Goal: Information Seeking & Learning: Learn about a topic

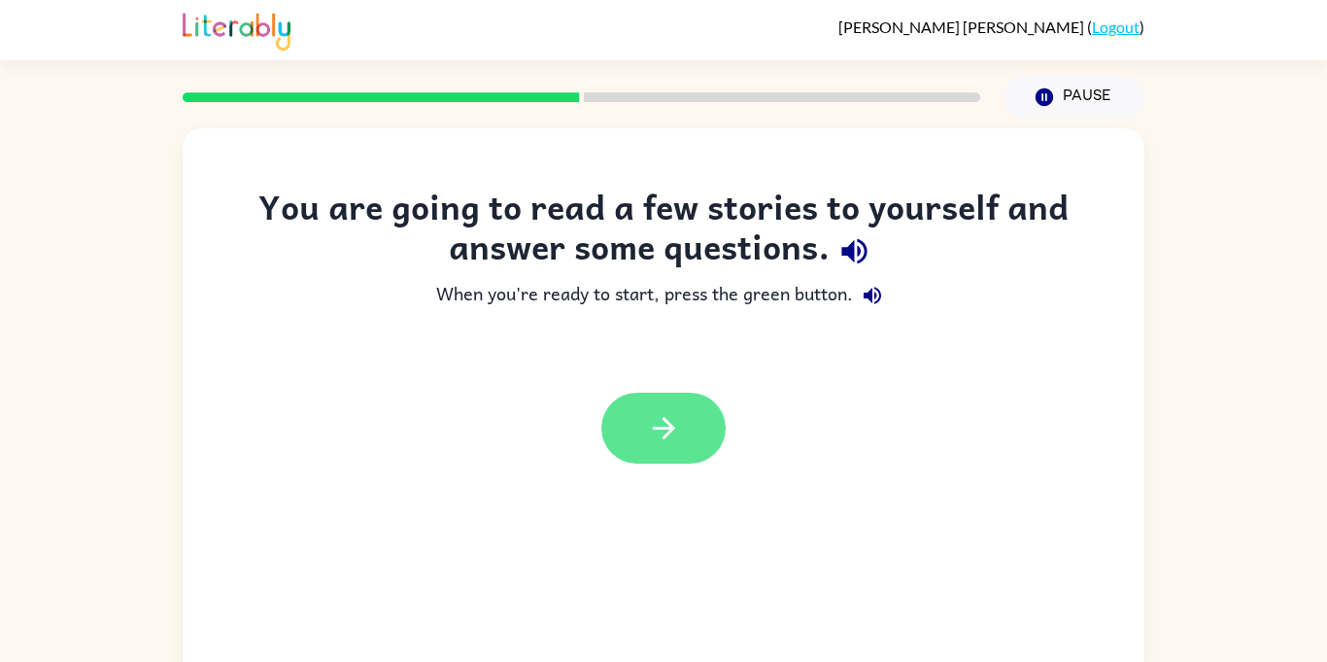
click at [697, 440] on button "button" at bounding box center [663, 428] width 124 height 71
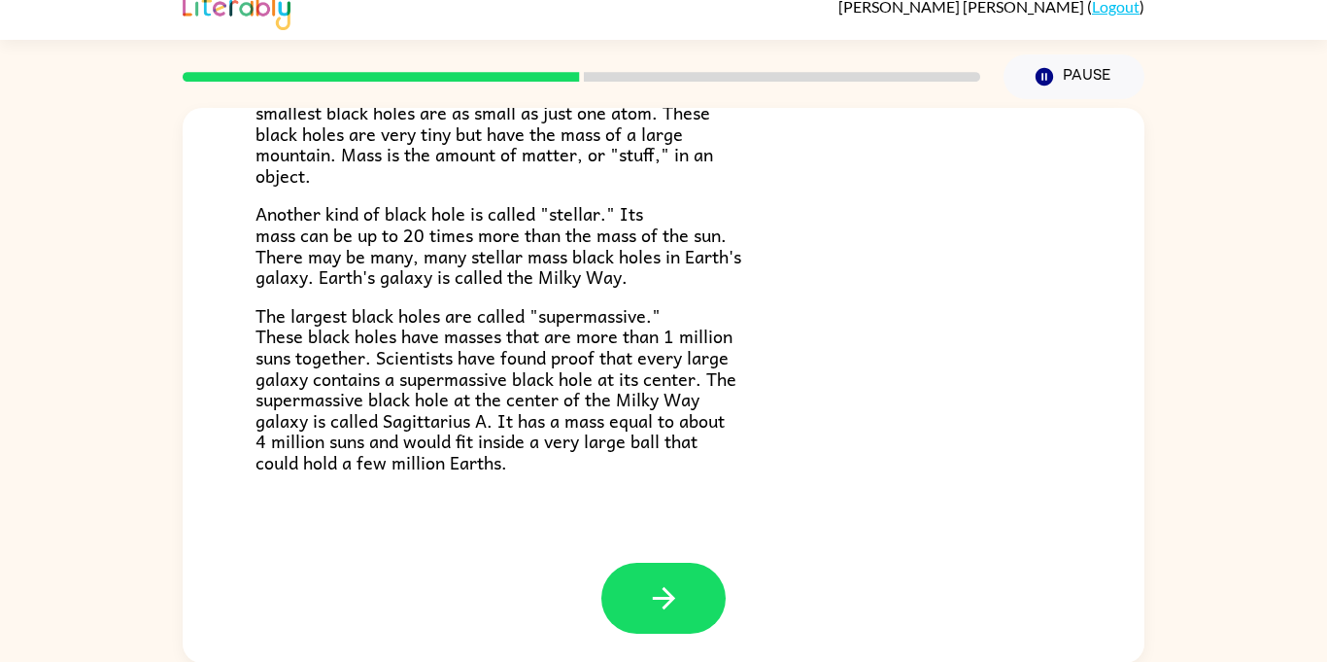
scroll to position [21, 0]
click at [643, 564] on button "button" at bounding box center [663, 597] width 124 height 71
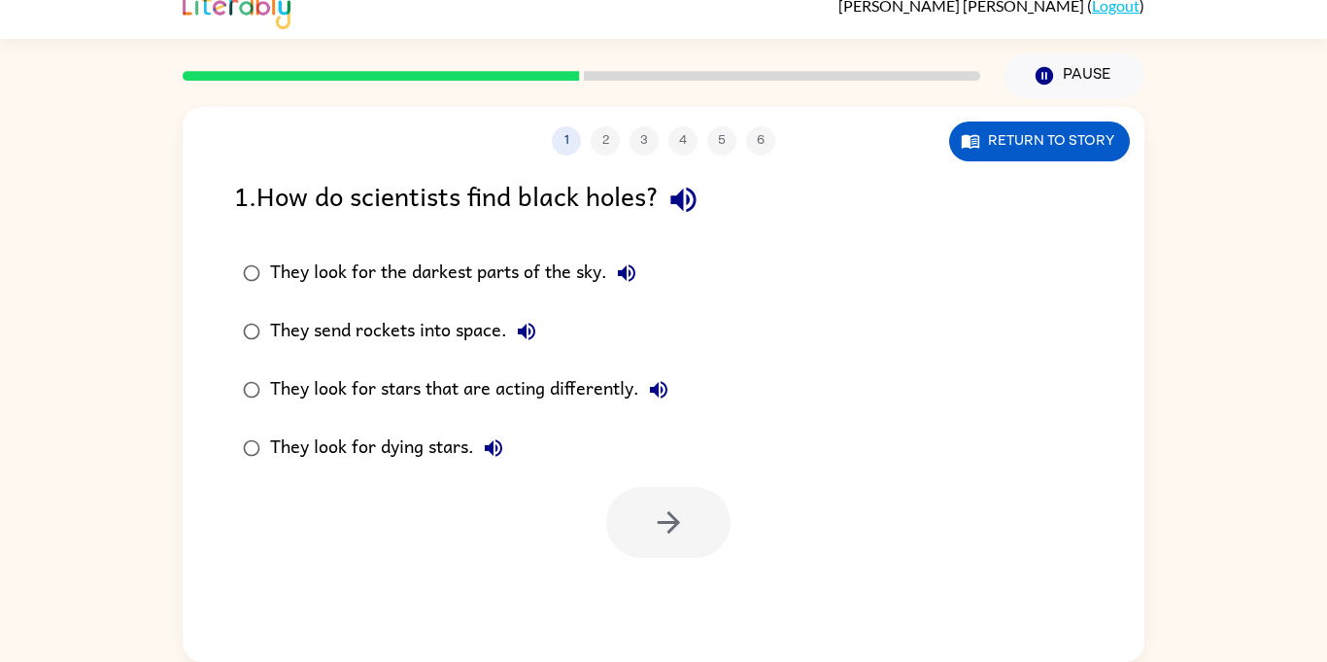
scroll to position [0, 0]
click at [471, 391] on div "They look for stars that are acting differently." at bounding box center [474, 389] width 408 height 39
click at [382, 446] on div "They look for dying stars." at bounding box center [391, 447] width 243 height 39
click at [652, 522] on icon "button" at bounding box center [669, 522] width 34 height 34
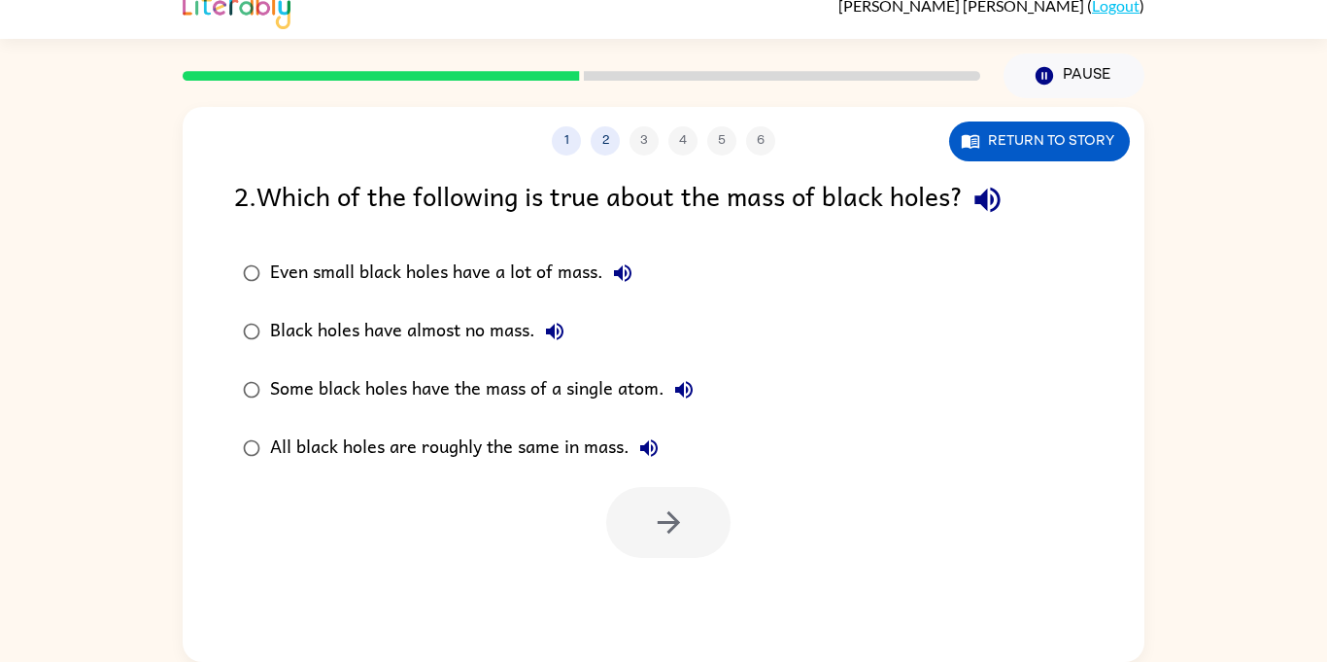
click at [489, 70] on div at bounding box center [581, 76] width 821 height 68
click at [663, 71] on div at bounding box center [582, 76] width 798 height 10
click at [663, 72] on rect at bounding box center [782, 76] width 397 height 10
click at [1293, 366] on div "1 2 3 4 5 6 Return to story 2 . Which of the following is true about the mass o…" at bounding box center [663, 380] width 1327 height 564
click at [1048, 152] on button "Return to story" at bounding box center [1039, 141] width 181 height 40
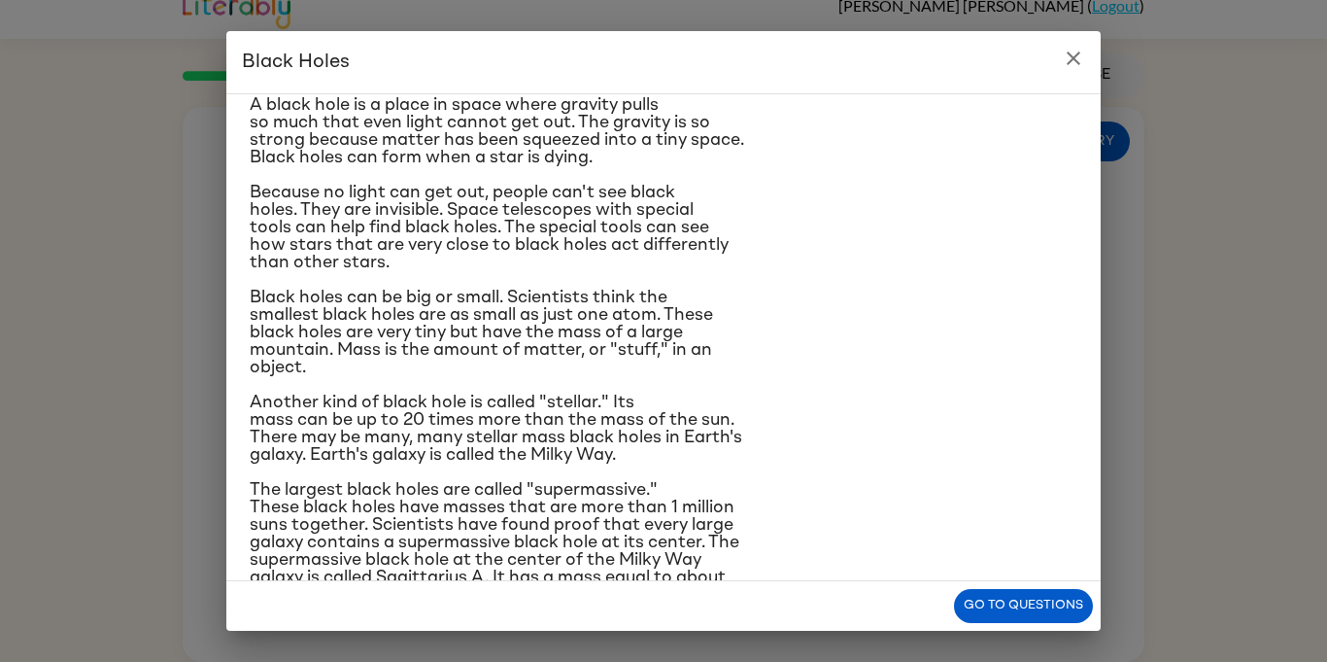
scroll to position [61, 0]
click at [1017, 597] on button "Go to questions" at bounding box center [1023, 606] width 139 height 34
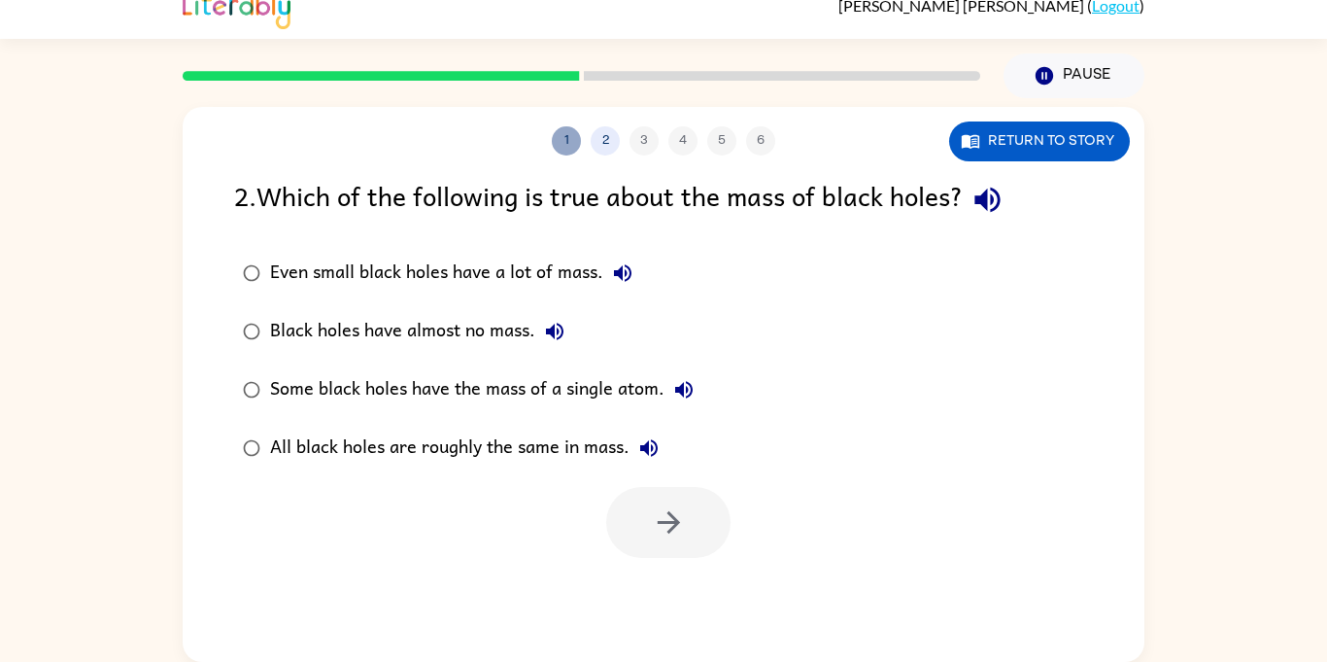
click at [573, 148] on button "1" at bounding box center [566, 140] width 29 height 29
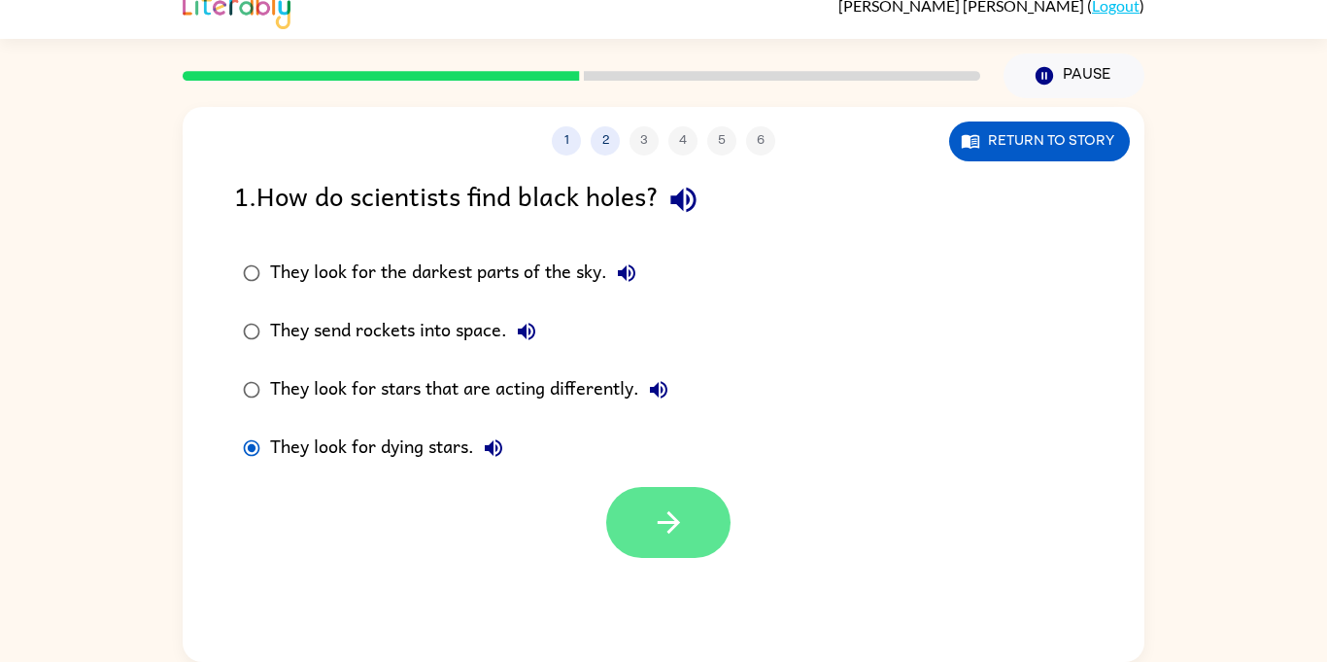
click at [670, 512] on icon "button" at bounding box center [669, 522] width 34 height 34
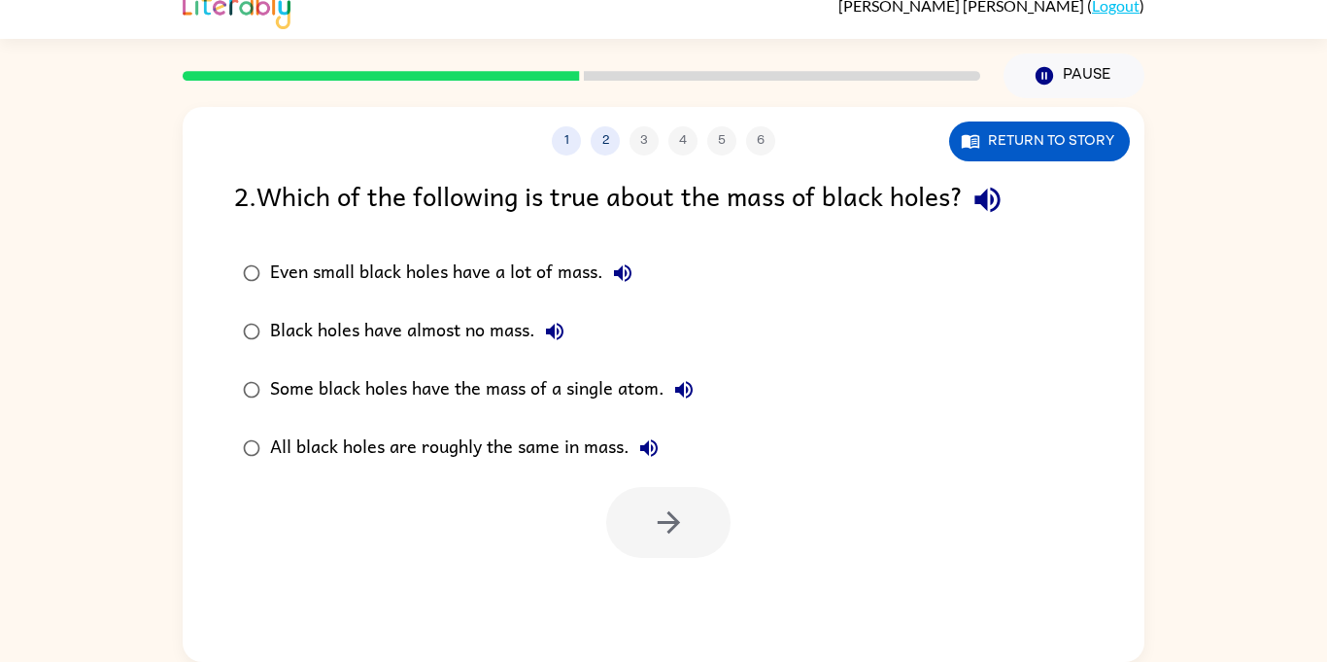
click at [452, 340] on div "Black holes have almost no mass." at bounding box center [422, 331] width 304 height 39
click at [643, 483] on div at bounding box center [664, 517] width 962 height 81
click at [653, 498] on button "button" at bounding box center [668, 522] width 124 height 71
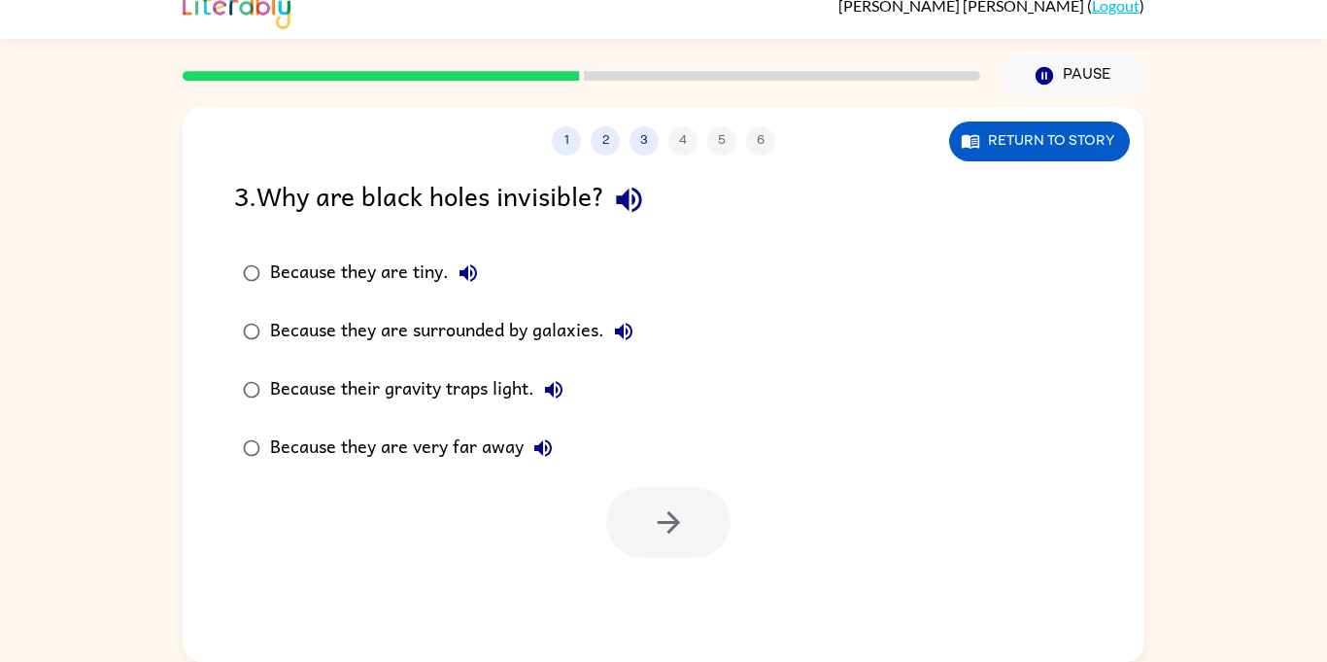
click at [472, 388] on div "Because their gravity traps light." at bounding box center [421, 389] width 303 height 39
click at [619, 495] on button "button" at bounding box center [668, 522] width 124 height 71
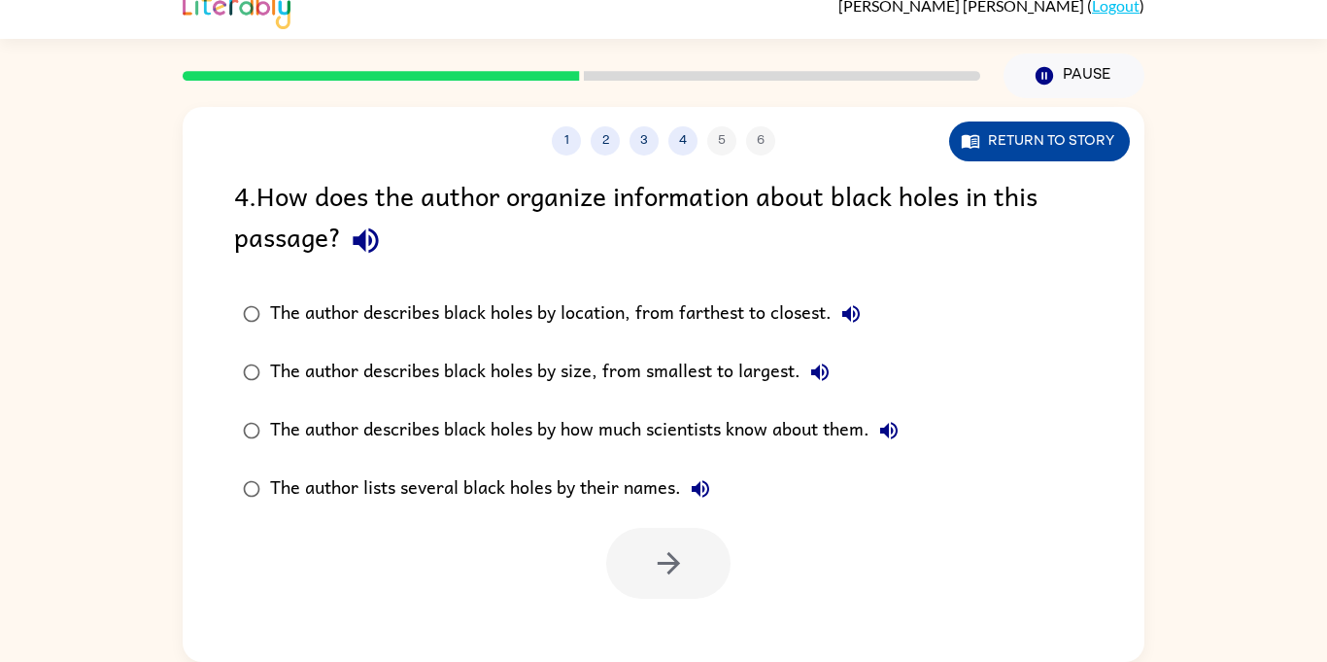
click at [1044, 140] on button "Return to story" at bounding box center [1039, 141] width 181 height 40
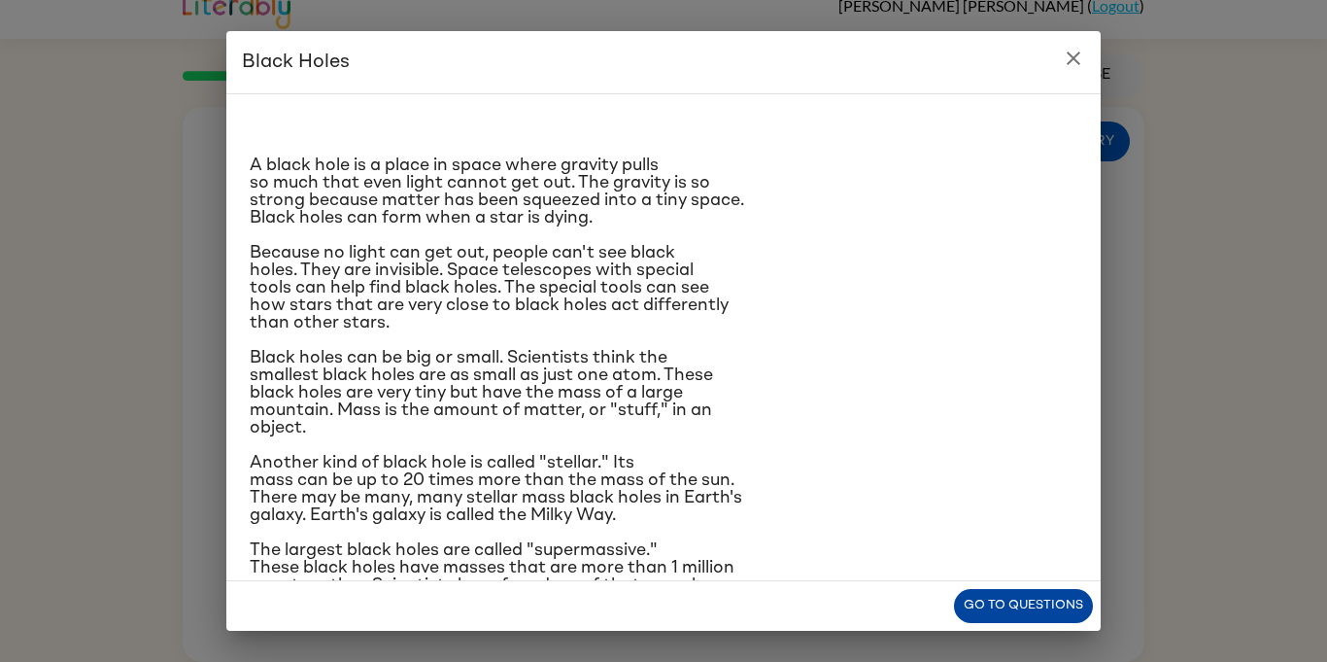
click at [1020, 607] on button "Go to questions" at bounding box center [1023, 606] width 139 height 34
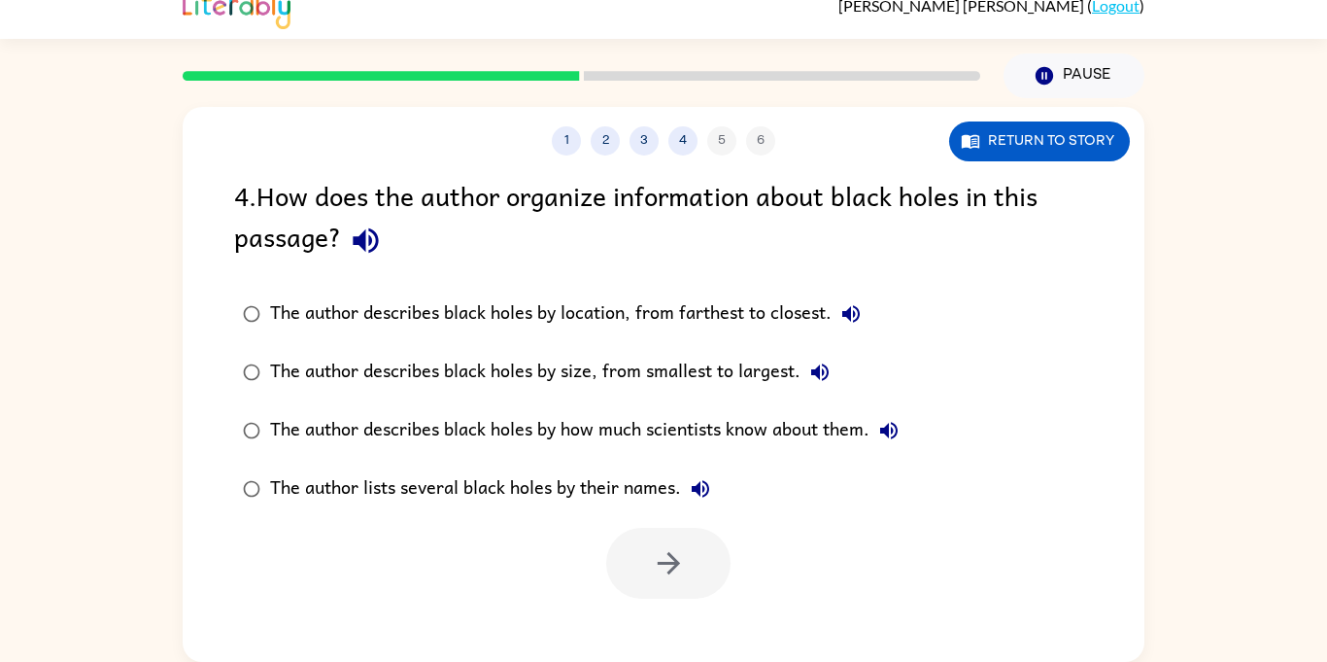
click at [632, 437] on div "The author describes black holes by how much scientists know about them." at bounding box center [589, 430] width 638 height 39
click at [674, 568] on icon "button" at bounding box center [669, 563] width 34 height 34
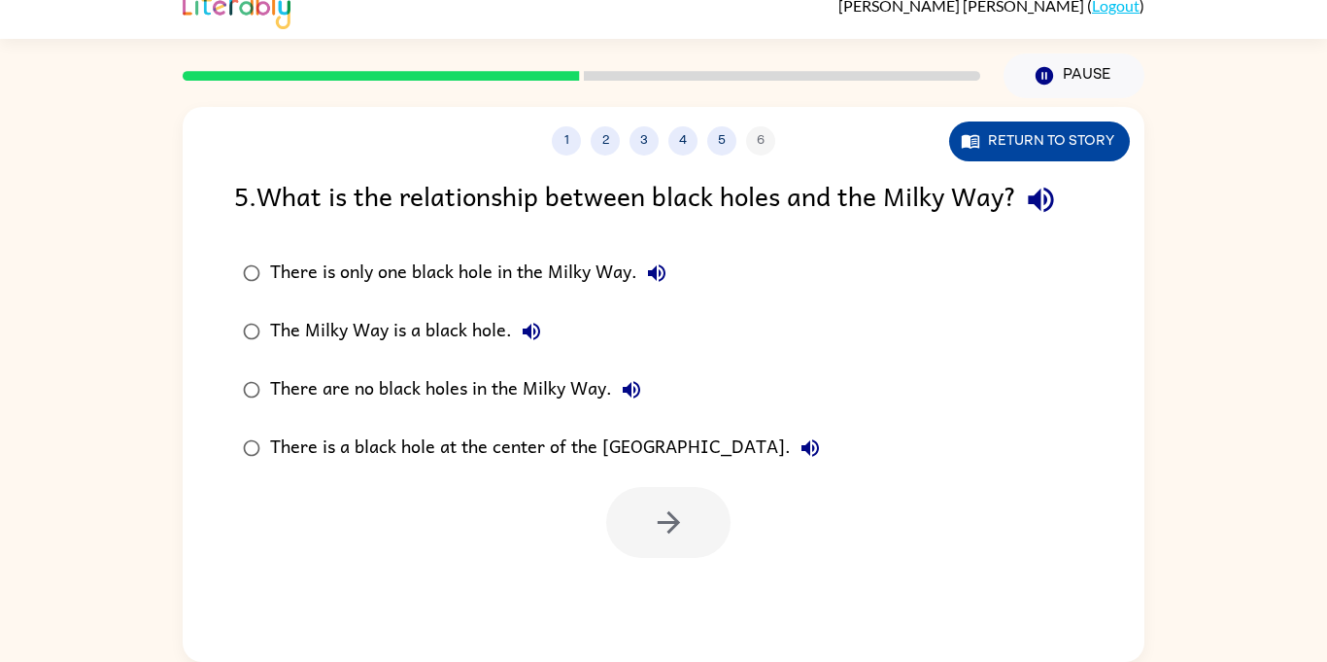
click at [992, 143] on button "Return to story" at bounding box center [1039, 141] width 181 height 40
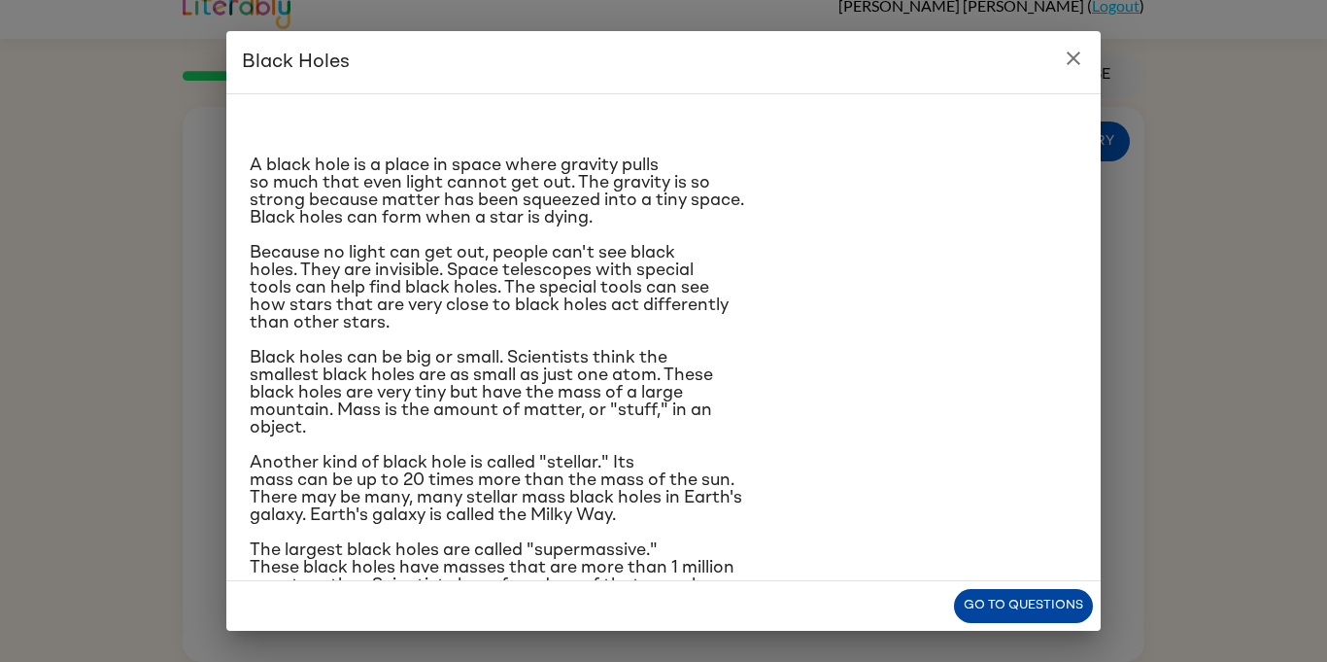
click at [1012, 620] on button "Go to questions" at bounding box center [1023, 606] width 139 height 34
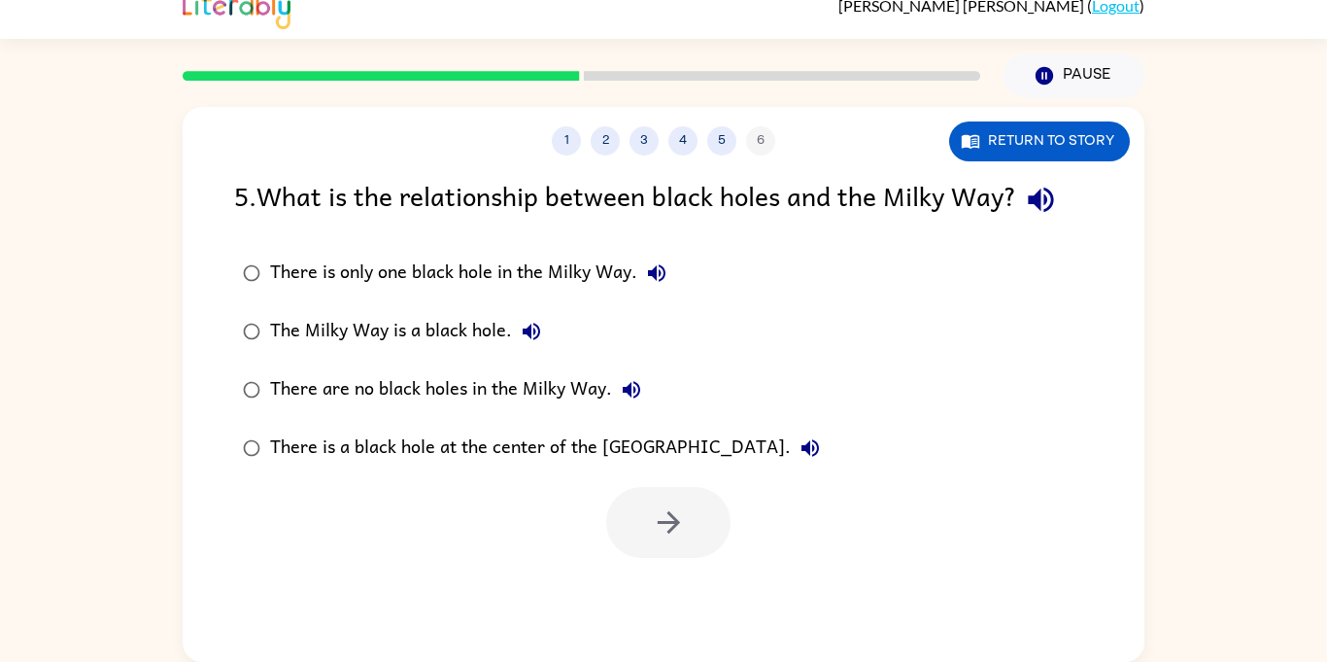
click at [441, 326] on div "The Milky Way is a black hole." at bounding box center [410, 331] width 281 height 39
click at [699, 550] on button "button" at bounding box center [668, 522] width 124 height 71
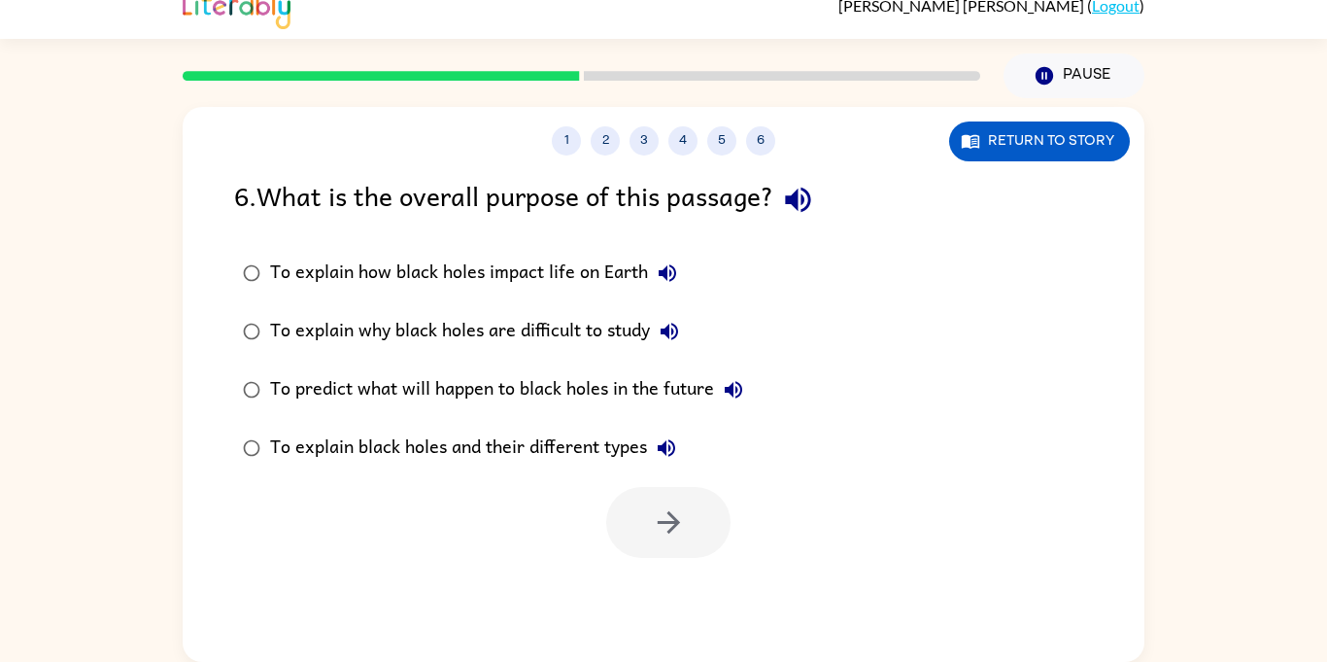
click at [499, 257] on div "To explain how black holes impact life on Earth" at bounding box center [478, 273] width 417 height 39
click at [633, 518] on button "button" at bounding box center [668, 522] width 124 height 71
